Goal: Find specific page/section

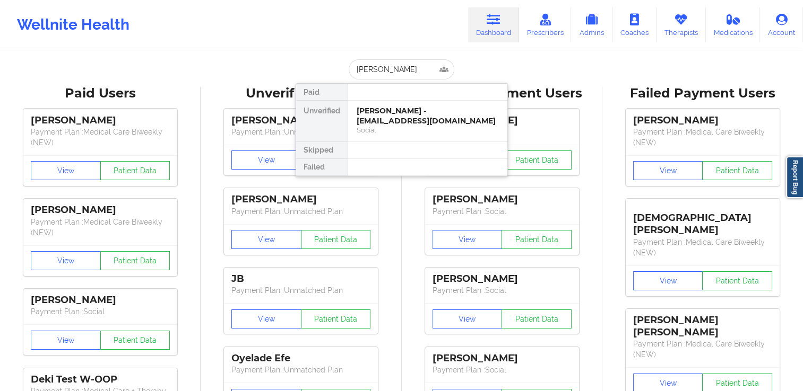
type input "[PERSON_NAME]"
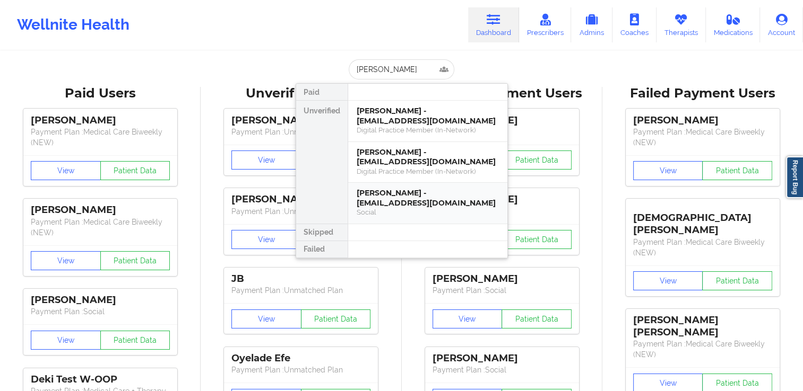
click at [434, 201] on div "[PERSON_NAME] - [EMAIL_ADDRESS][DOMAIN_NAME]" at bounding box center [427, 198] width 142 height 20
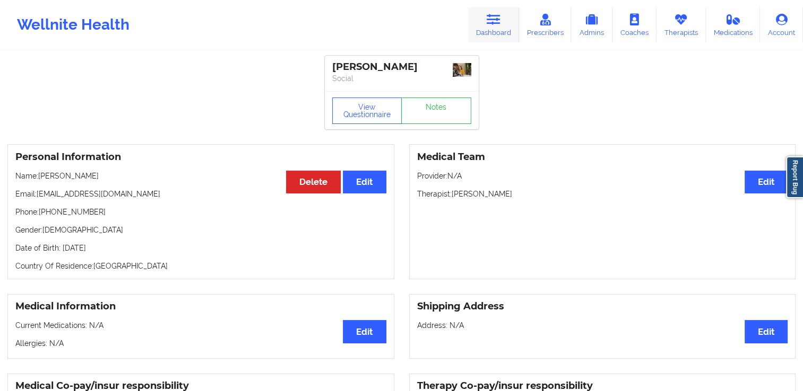
click at [491, 24] on icon at bounding box center [493, 20] width 14 height 12
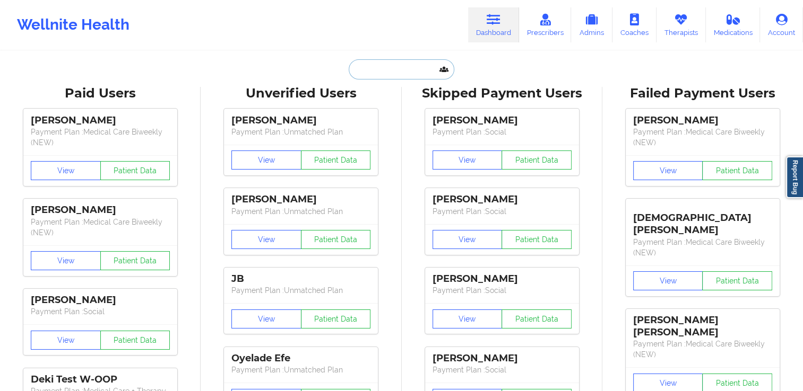
click at [371, 65] on input "text" at bounding box center [401, 69] width 105 height 20
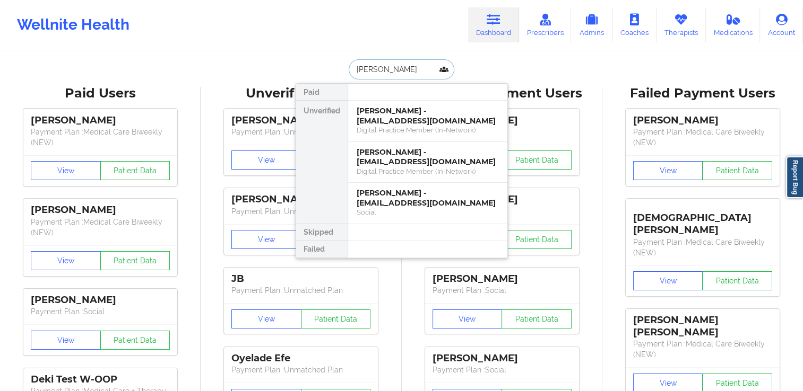
type input "hunter"
click at [390, 117] on div "[PERSON_NAME] - [EMAIL_ADDRESS][DOMAIN_NAME]" at bounding box center [427, 116] width 142 height 20
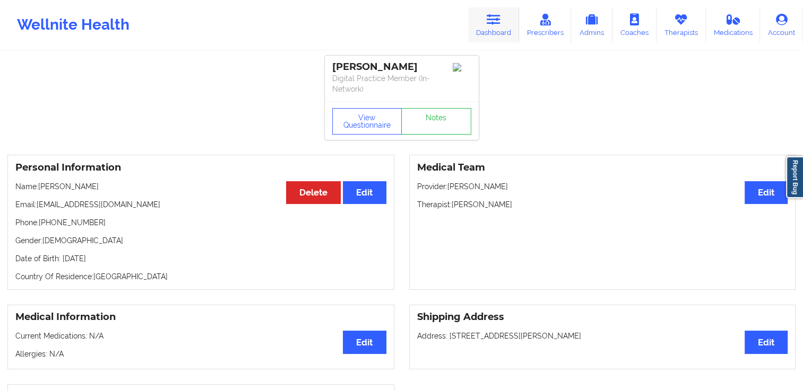
click at [492, 29] on link "Dashboard" at bounding box center [493, 24] width 51 height 35
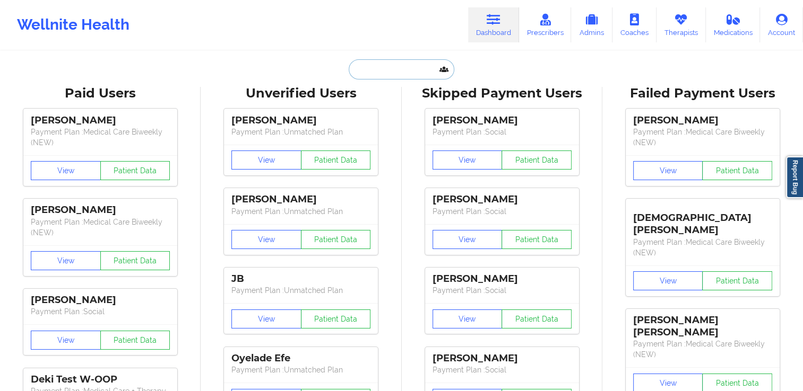
click at [391, 71] on input "text" at bounding box center [401, 69] width 105 height 20
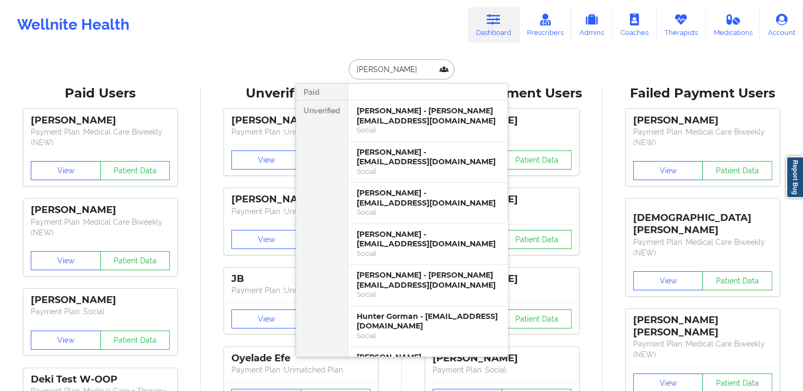
type input "[PERSON_NAME]"
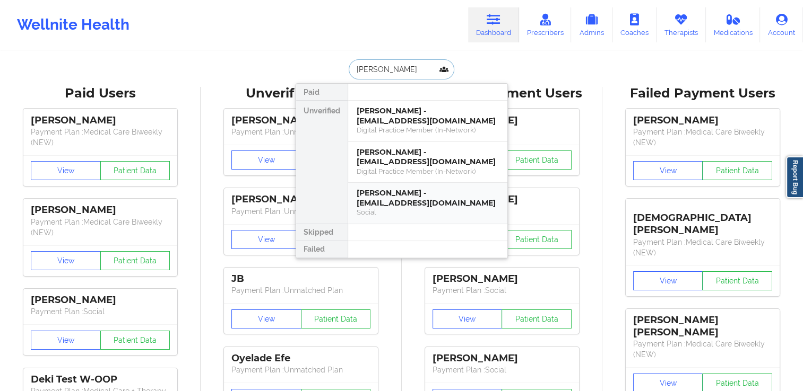
click at [412, 197] on div "[PERSON_NAME] - [EMAIL_ADDRESS][DOMAIN_NAME]" at bounding box center [427, 198] width 142 height 20
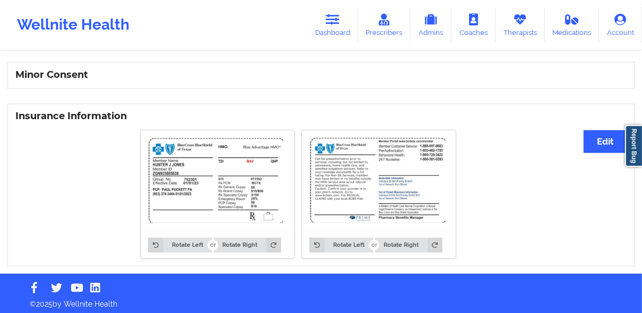
scroll to position [676, 0]
